Goal: Information Seeking & Learning: Learn about a topic

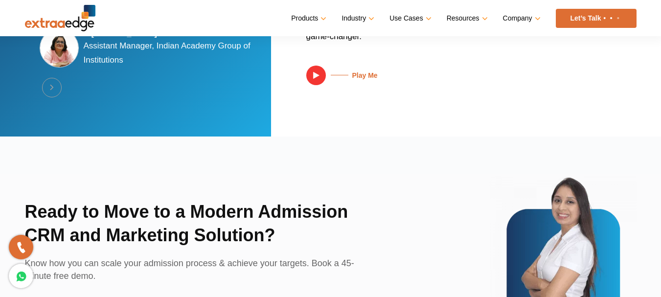
scroll to position [2323, 0]
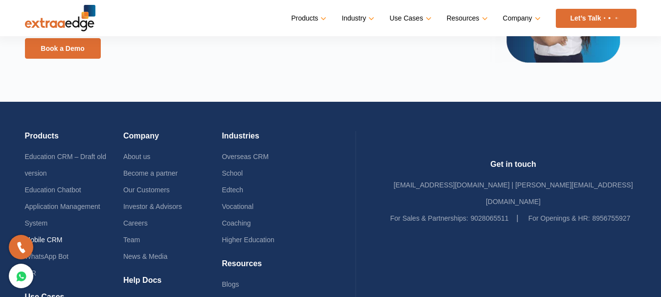
click at [55, 236] on link "Mobile CRM" at bounding box center [44, 240] width 38 height 8
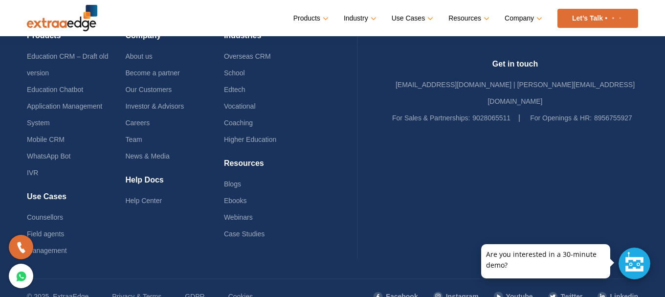
scroll to position [2592, 0]
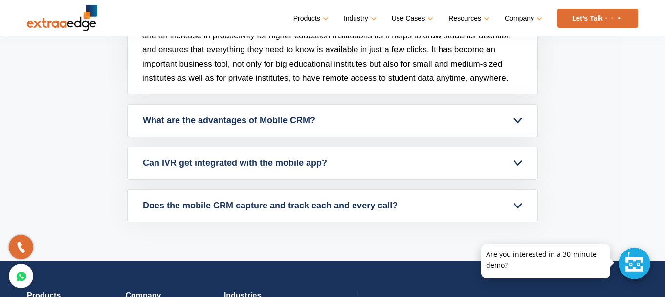
click at [516, 123] on link "What are the advantages of Mobile CRM?" at bounding box center [333, 121] width 410 height 32
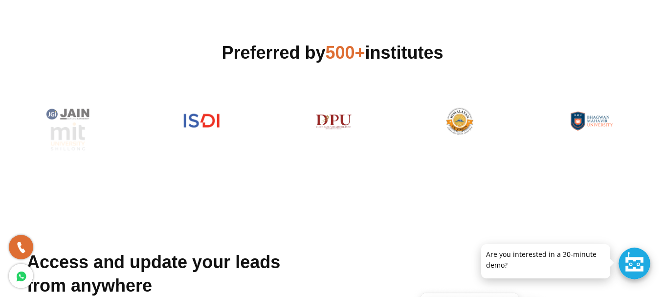
scroll to position [8, 0]
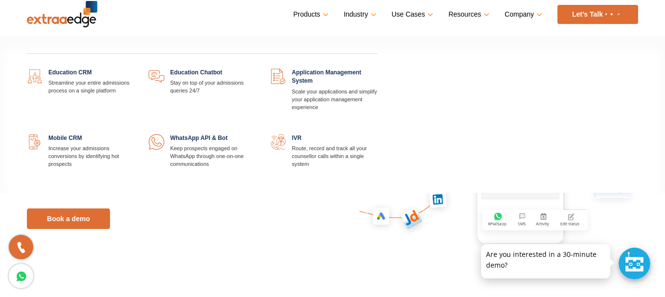
click at [299, 15] on link "Products" at bounding box center [309, 14] width 33 height 14
click at [378, 68] on link at bounding box center [378, 68] width 0 height 0
